Goal: Use online tool/utility: Utilize a website feature to perform a specific function

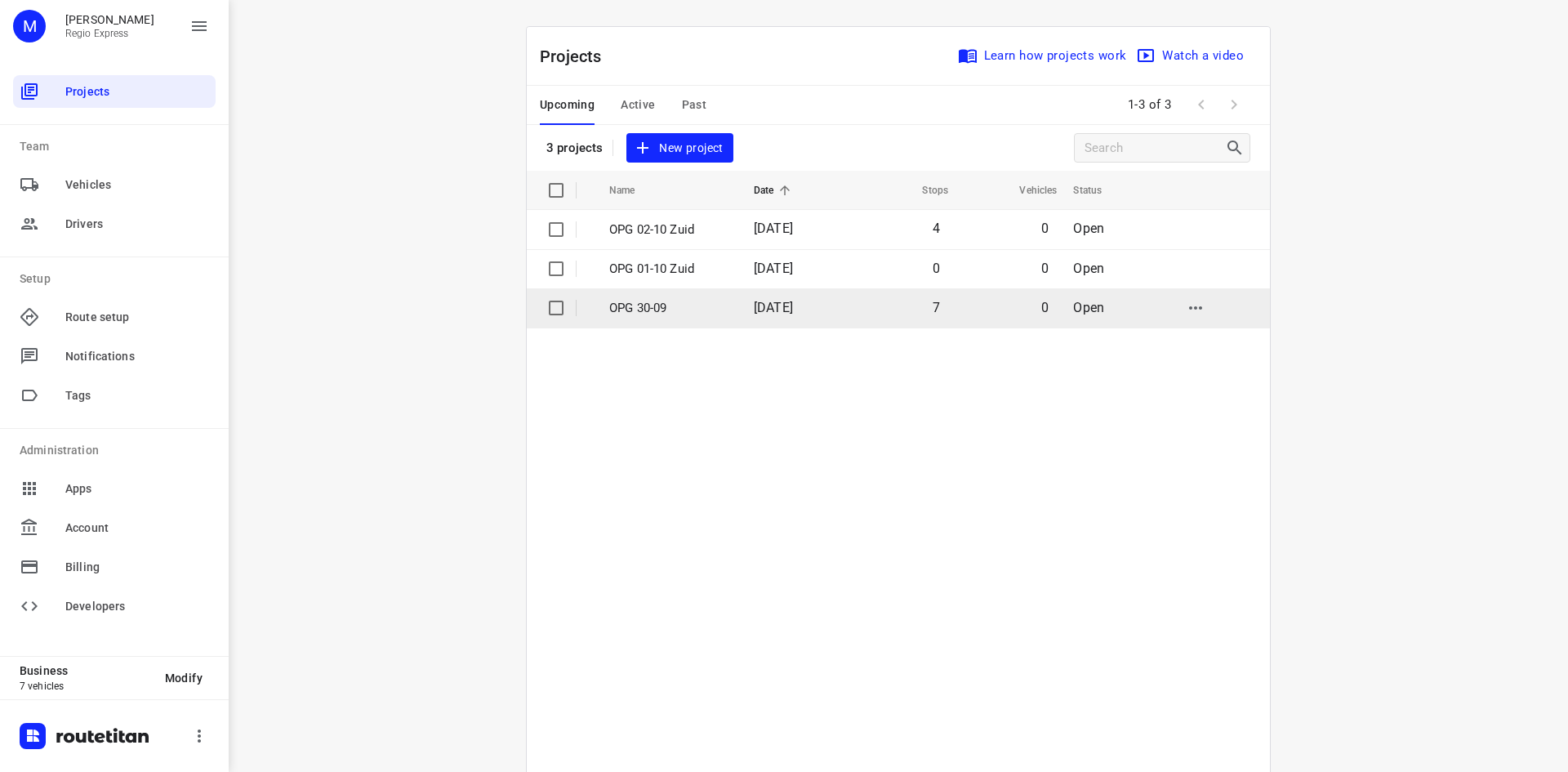
click at [684, 319] on td "OPG 30-09" at bounding box center [667, 308] width 148 height 39
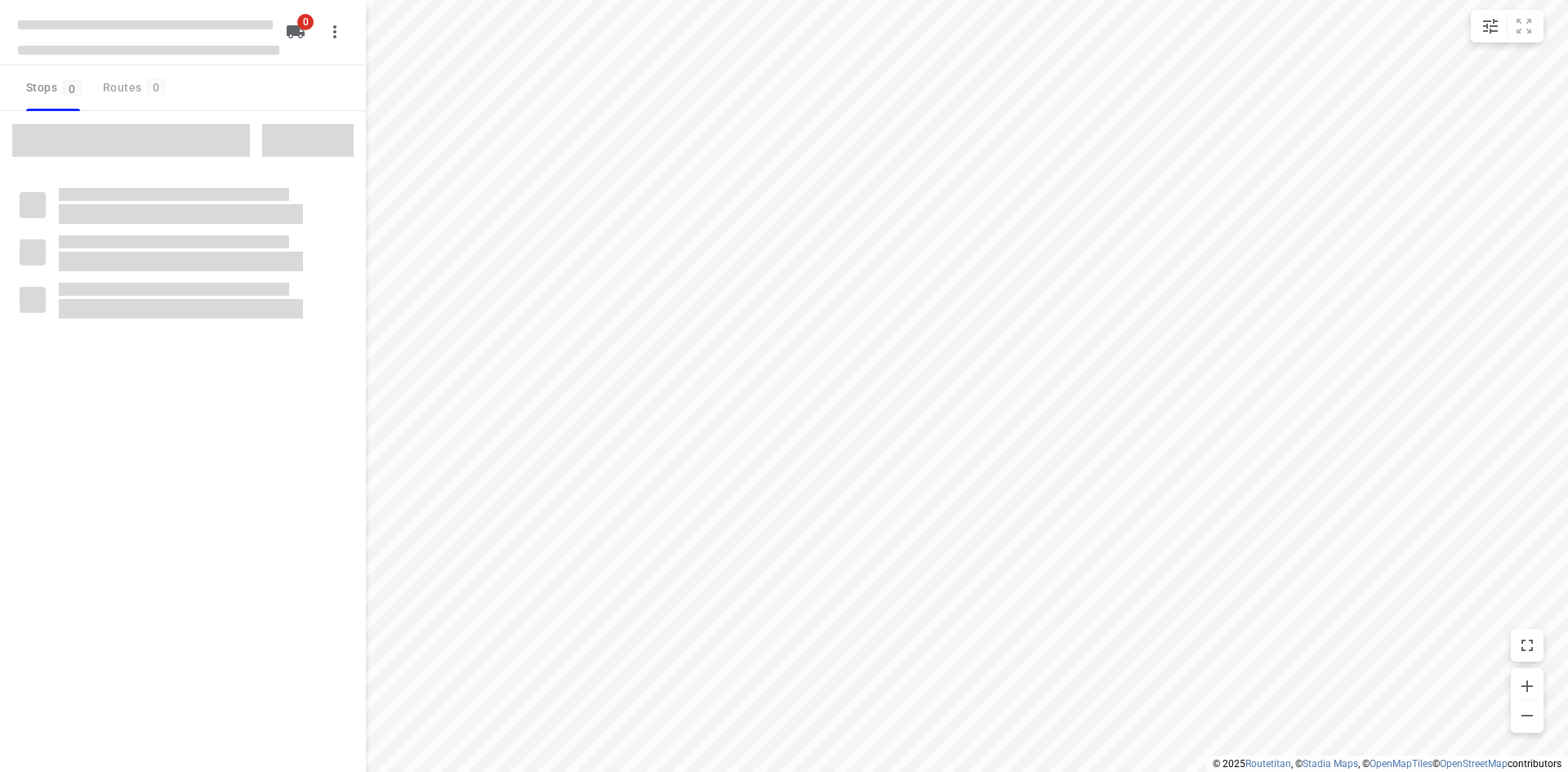
type input "distance"
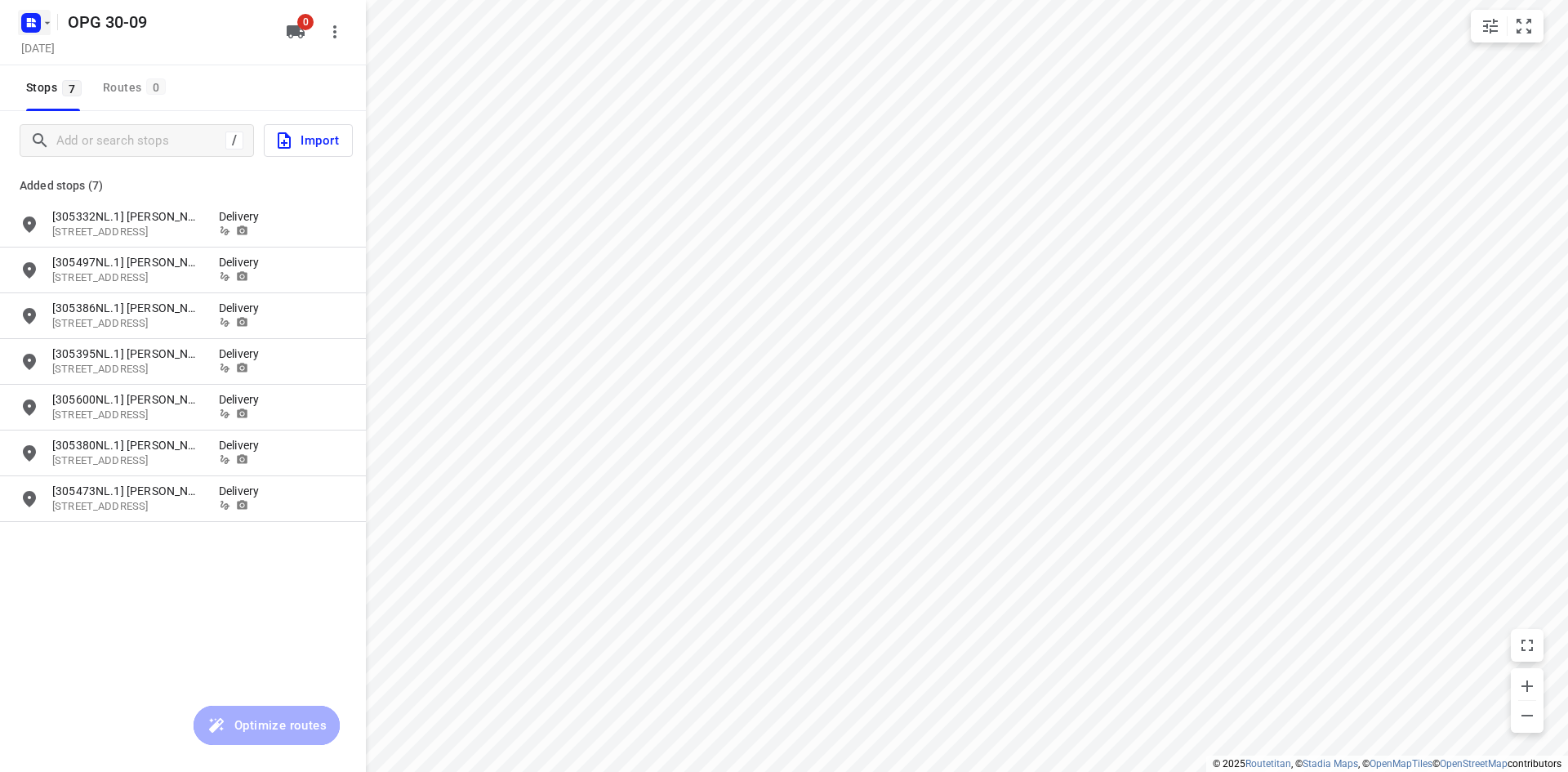
click at [28, 25] on icon "button" at bounding box center [29, 25] width 4 height 4
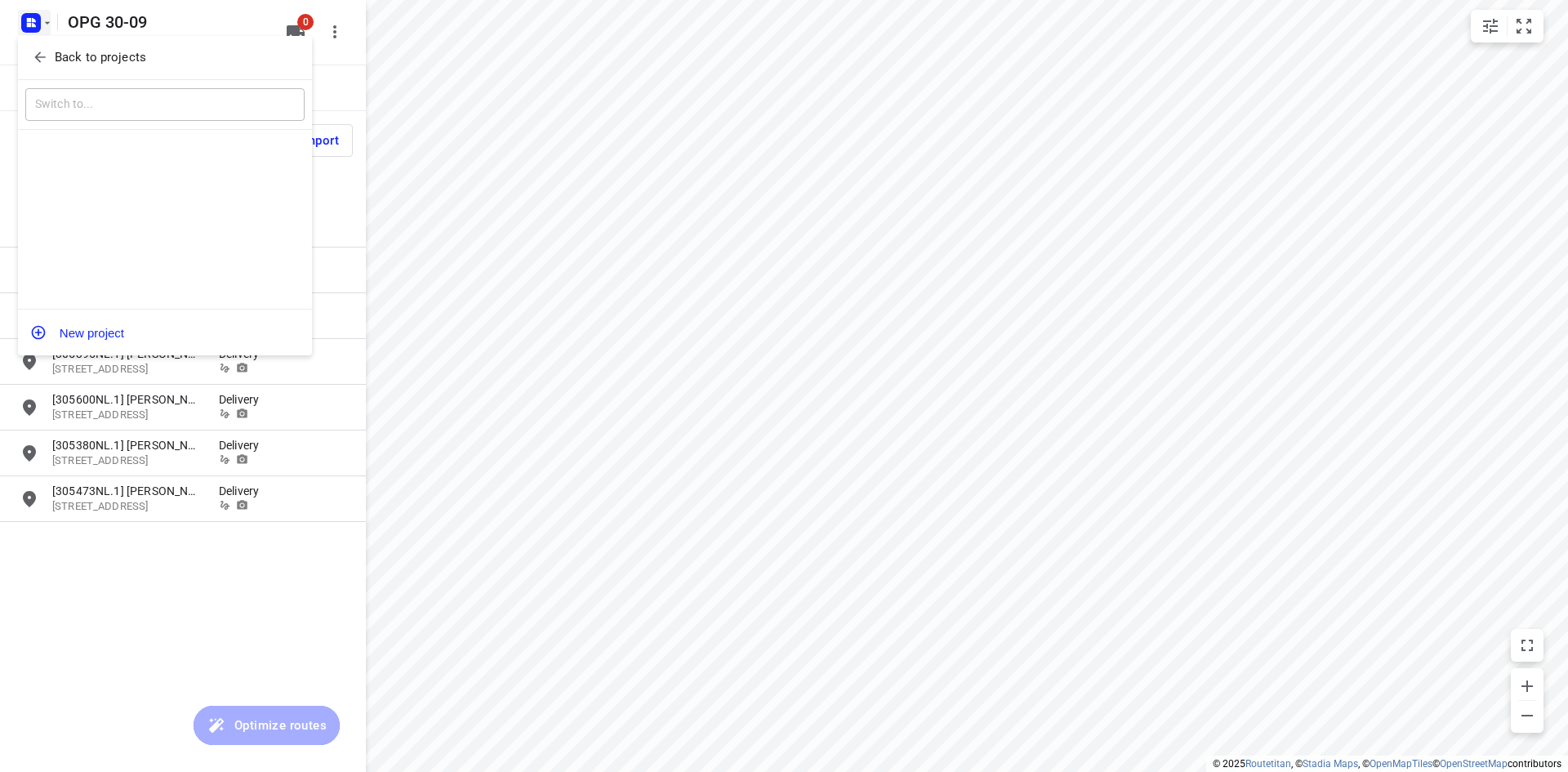
click at [30, 65] on button "Back to projects" at bounding box center [165, 57] width 280 height 27
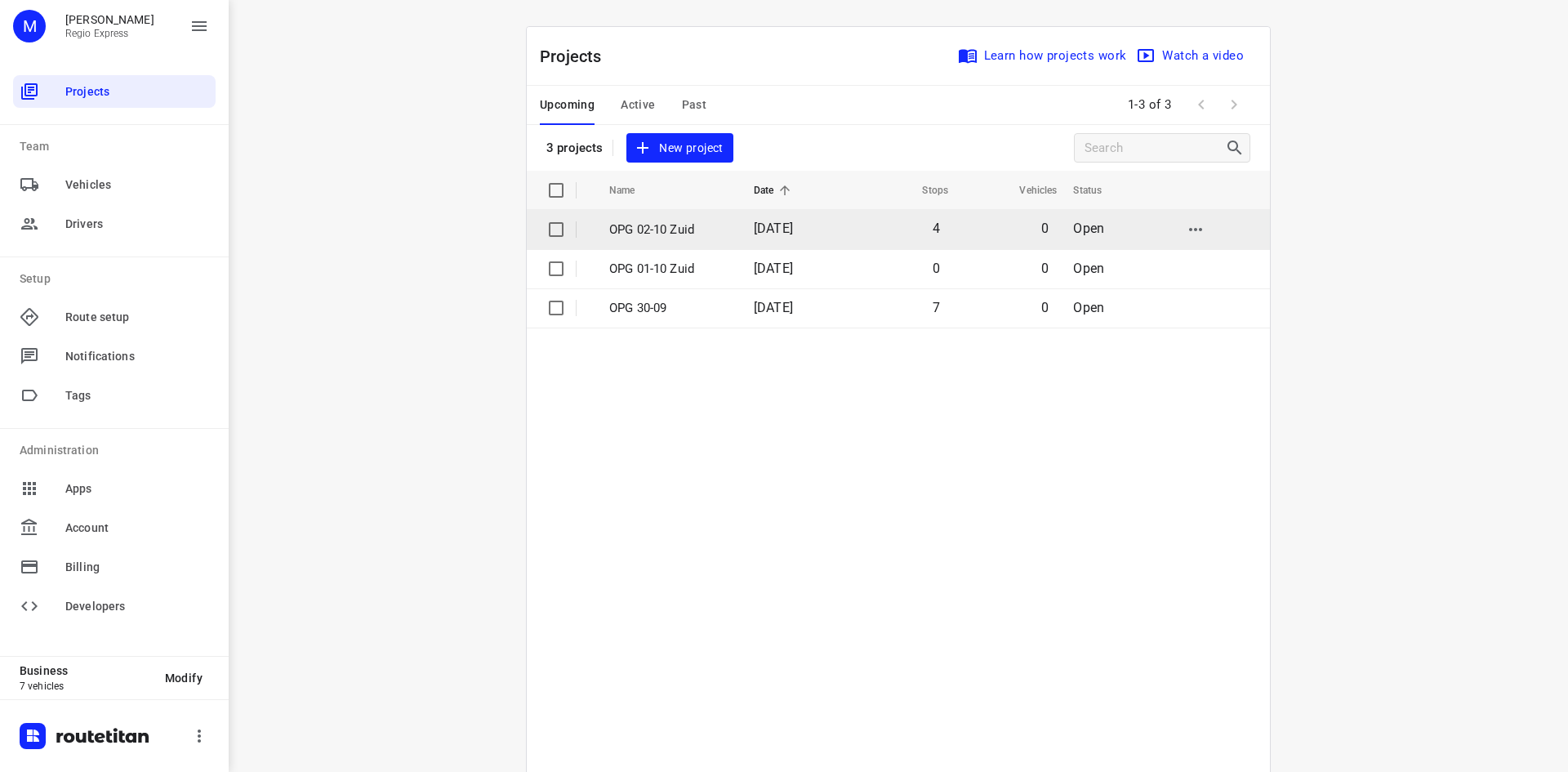
click at [871, 226] on td "4" at bounding box center [898, 229] width 106 height 39
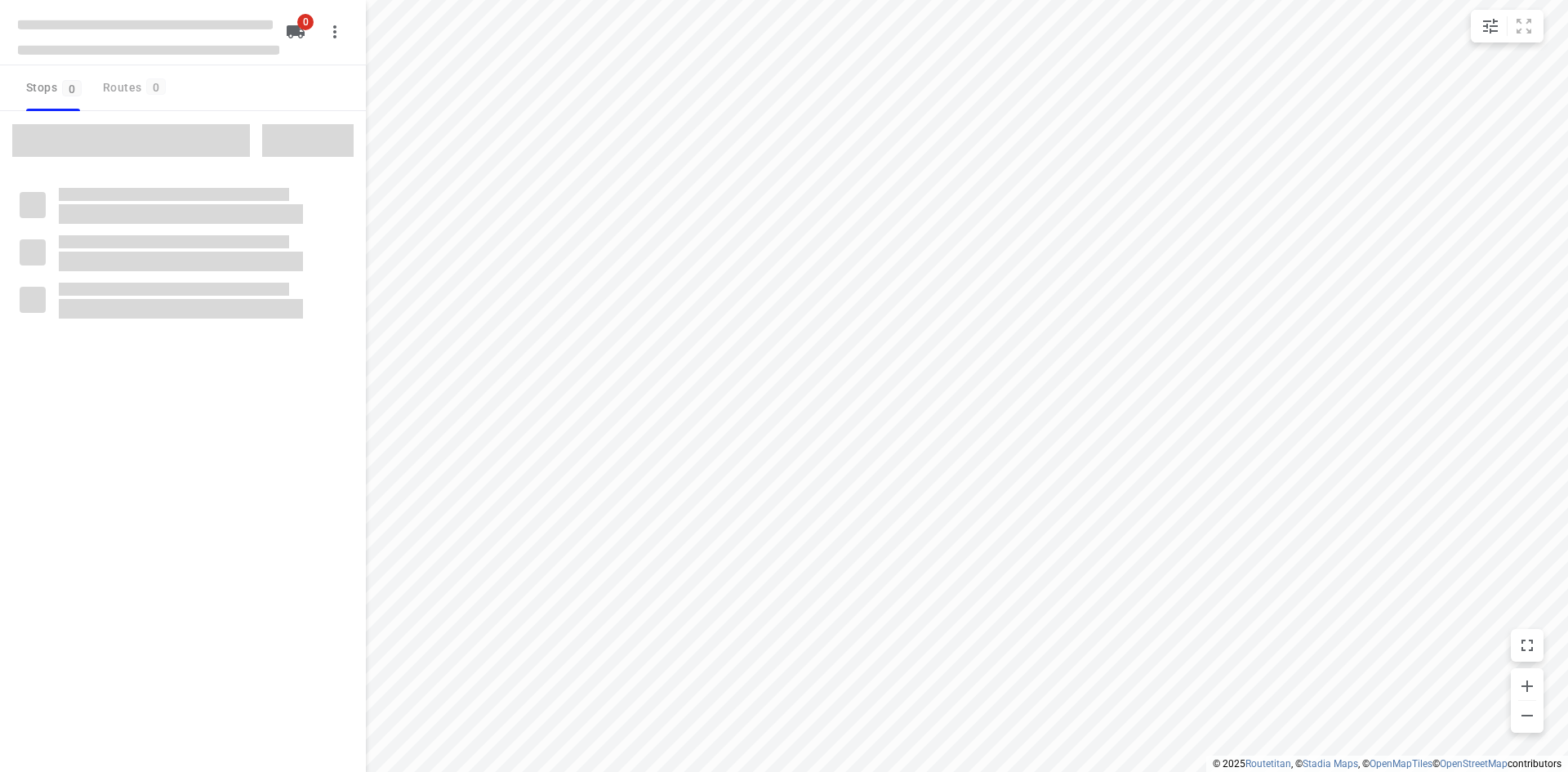
type input "distance"
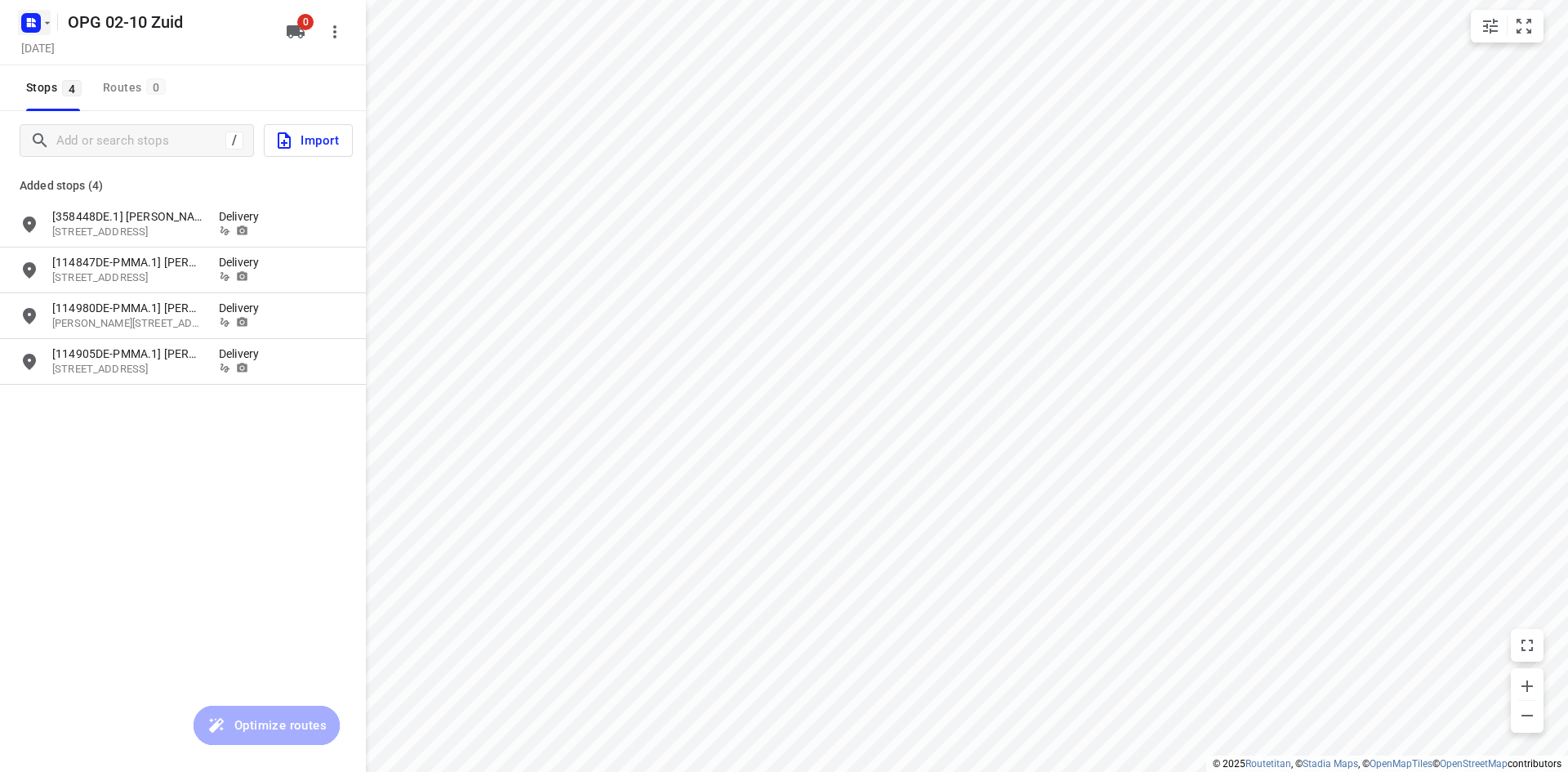
click at [32, 28] on rect "button" at bounding box center [31, 22] width 19 height 19
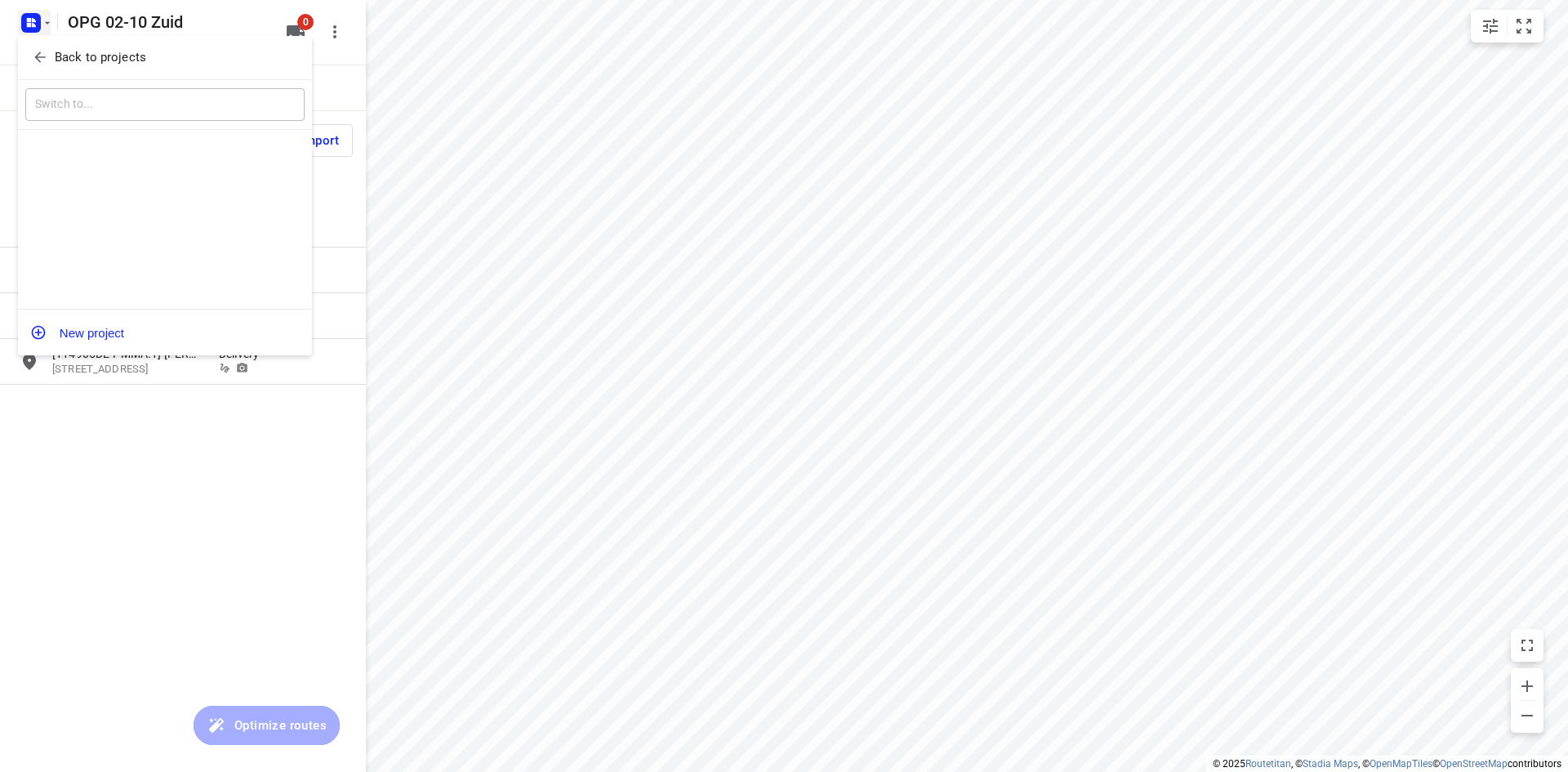
click at [41, 50] on icon "button" at bounding box center [40, 56] width 17 height 17
